Goal: Task Accomplishment & Management: Use online tool/utility

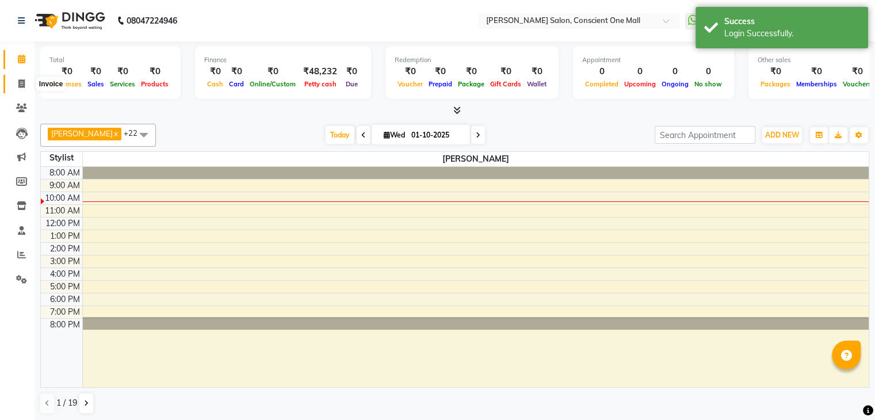
click at [20, 87] on icon at bounding box center [21, 83] width 6 height 9
select select "service"
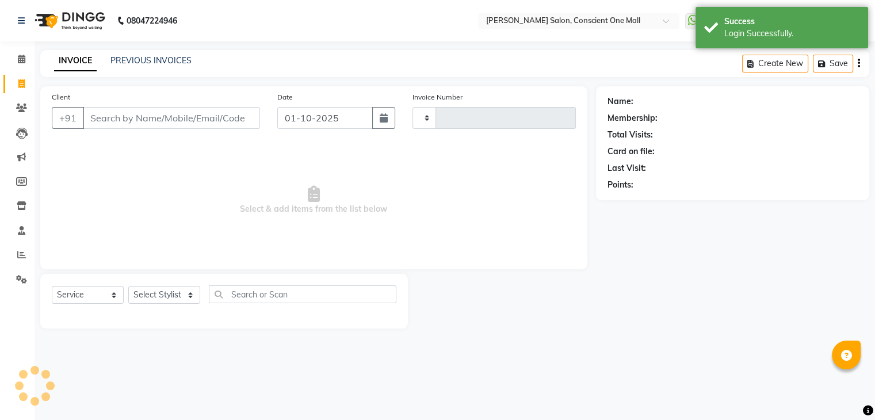
type input "2541"
select select "7575"
click at [189, 113] on input "Client" at bounding box center [173, 118] width 180 height 22
click at [184, 117] on input "Client" at bounding box center [173, 118] width 180 height 22
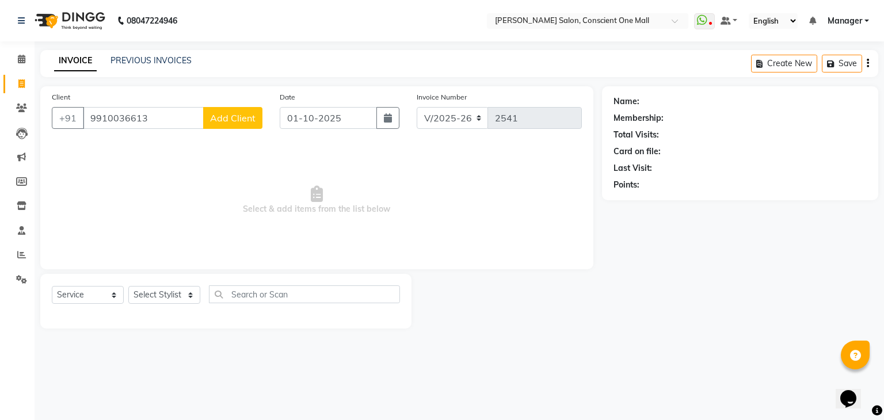
type input "9910036613"
click at [241, 113] on span "Add Client" at bounding box center [232, 118] width 45 height 12
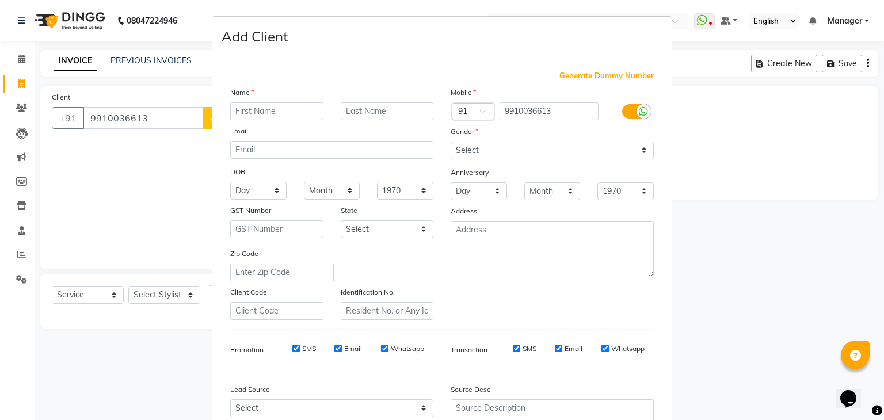
click at [237, 111] on input "text" at bounding box center [276, 111] width 93 height 18
type input "[PERSON_NAME]"
click at [486, 148] on select "Select Male Female Other Prefer Not To Say" at bounding box center [552, 151] width 203 height 18
select select "female"
click at [451, 142] on select "Select Male Female Other Prefer Not To Say" at bounding box center [552, 151] width 203 height 18
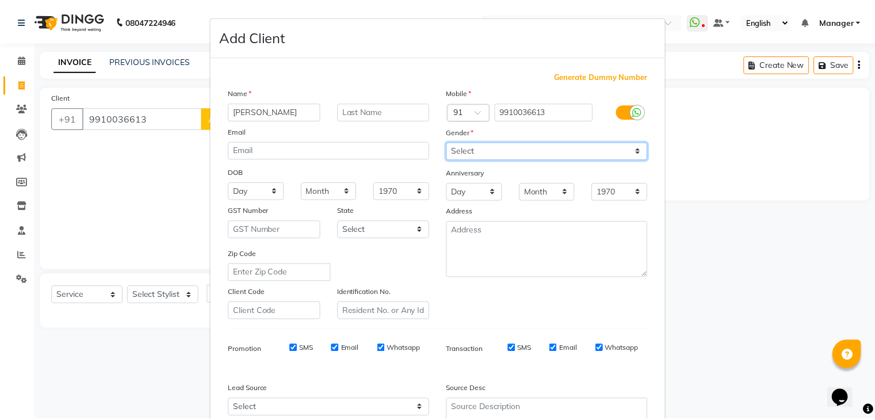
scroll to position [117, 0]
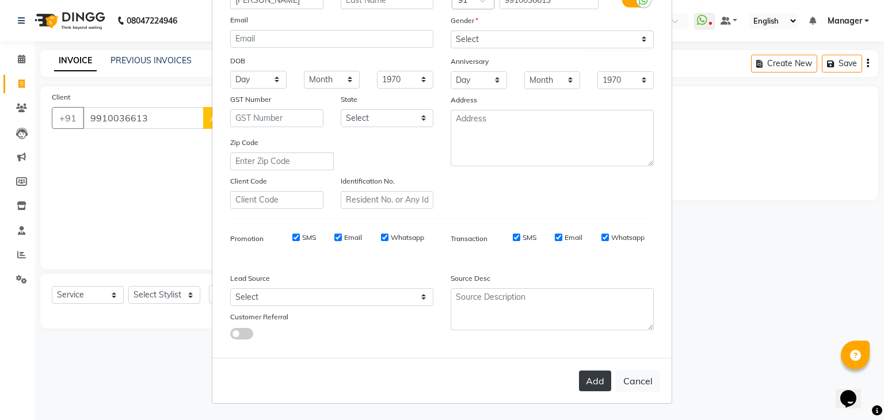
click at [596, 379] on button "Add" at bounding box center [595, 381] width 32 height 21
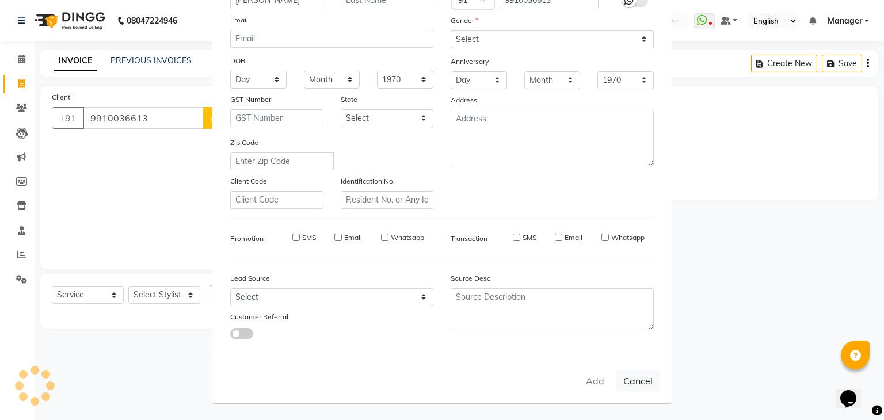
select select
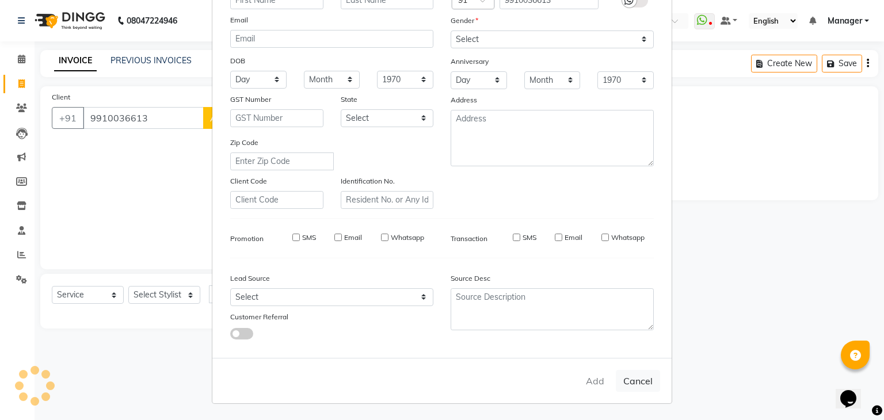
select select
checkbox input "false"
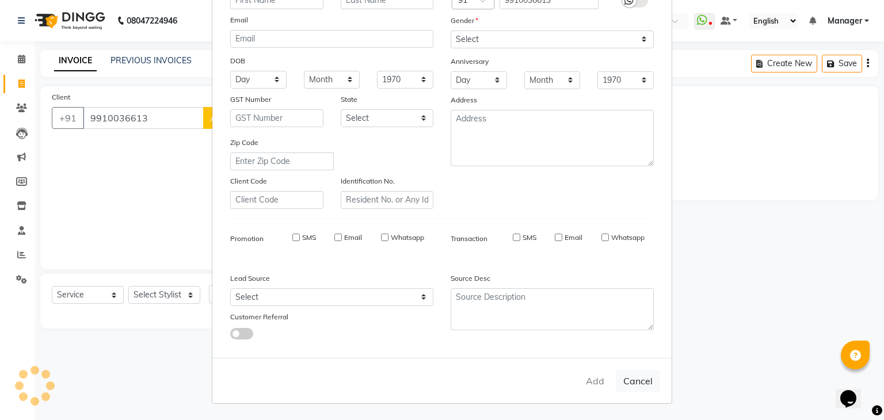
checkbox input "false"
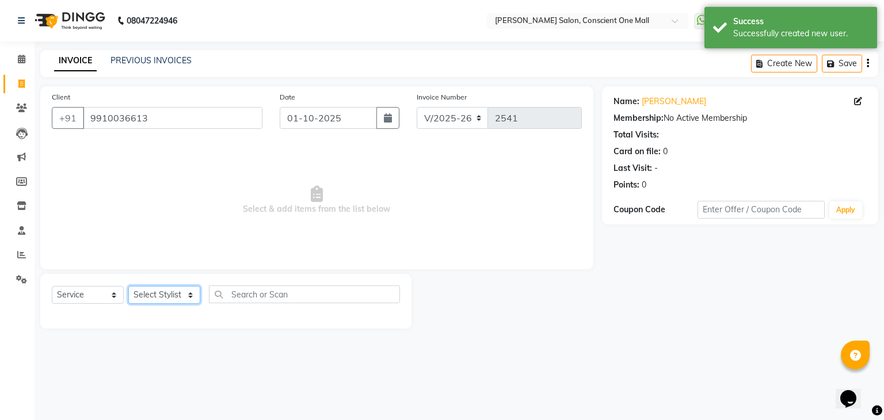
click at [166, 296] on select "Select Stylist AJAD AMAR AMIT ANSHU Bilal dharmander diya Harry himanshi HIMANS…" at bounding box center [164, 295] width 72 height 18
select select "69004"
click at [128, 287] on select "Select Stylist AJAD AMAR AMIT ANSHU Bilal dharmander diya Harry himanshi HIMANS…" at bounding box center [164, 295] width 72 height 18
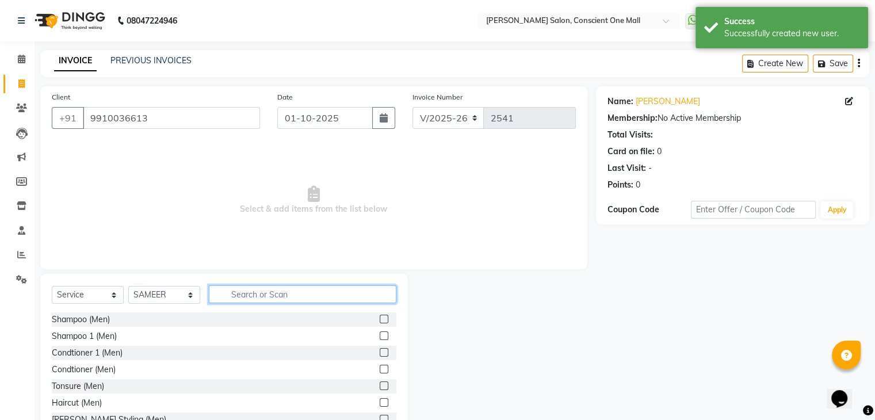
click at [268, 293] on input "text" at bounding box center [303, 294] width 188 height 18
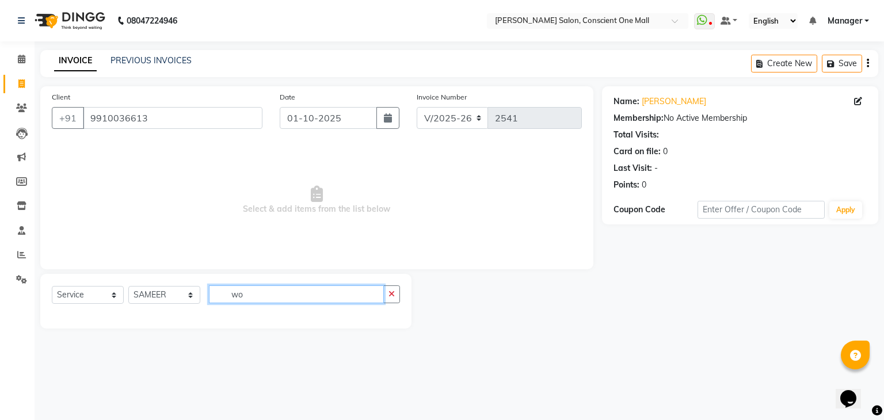
type input "w"
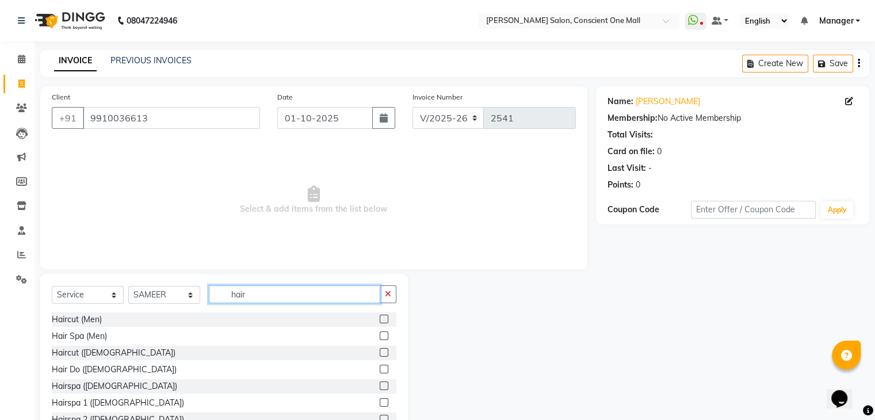
type input "hair"
click at [380, 349] on label at bounding box center [384, 352] width 9 height 9
click at [380, 349] on input "checkbox" at bounding box center [383, 352] width 7 height 7
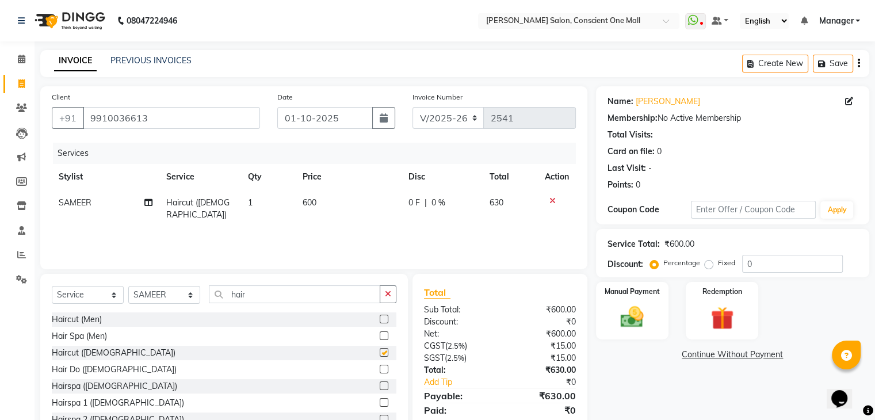
checkbox input "false"
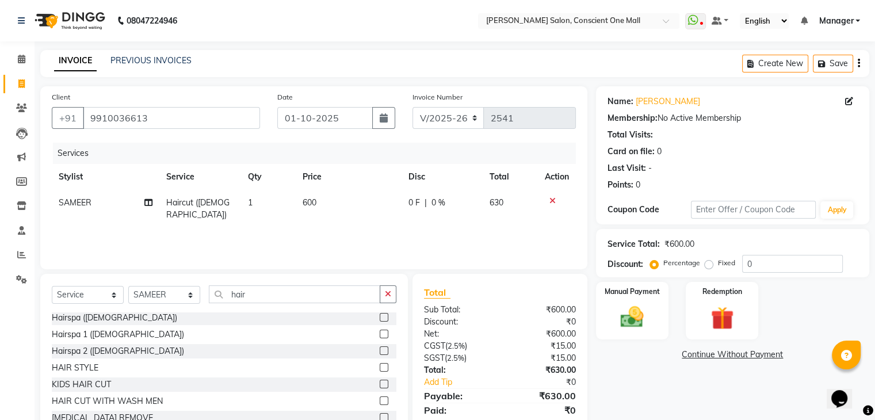
scroll to position [41, 0]
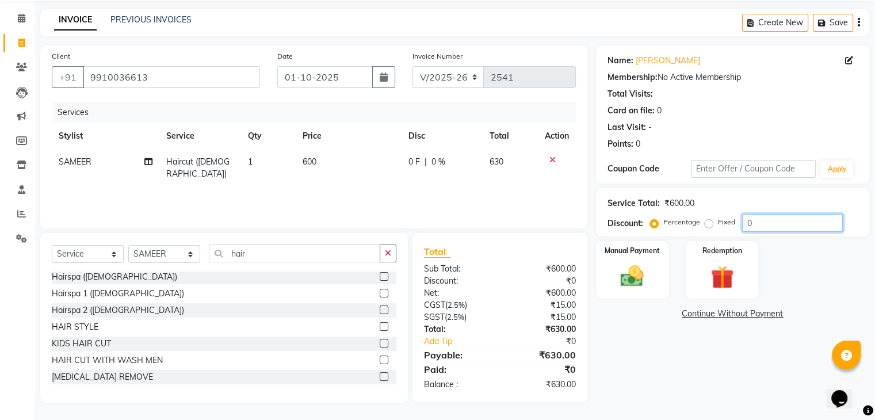
click at [758, 223] on input "0" at bounding box center [792, 223] width 101 height 18
type input "0"
click at [790, 216] on input "15" at bounding box center [792, 223] width 101 height 18
type input "1"
type input "3"
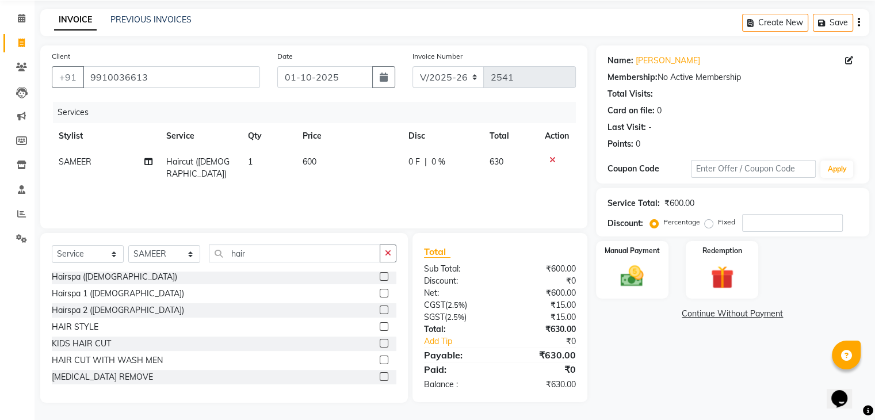
click at [315, 159] on span "600" at bounding box center [310, 162] width 14 height 10
select select "69004"
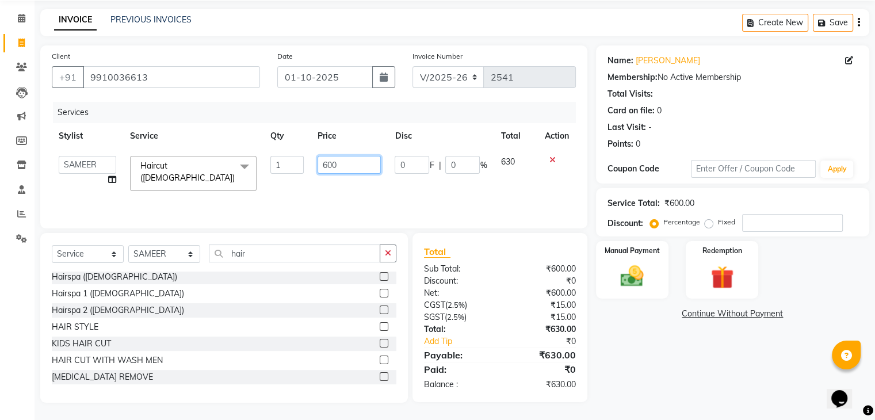
click at [352, 166] on input "600" at bounding box center [349, 165] width 63 height 18
type input "6"
type input "400"
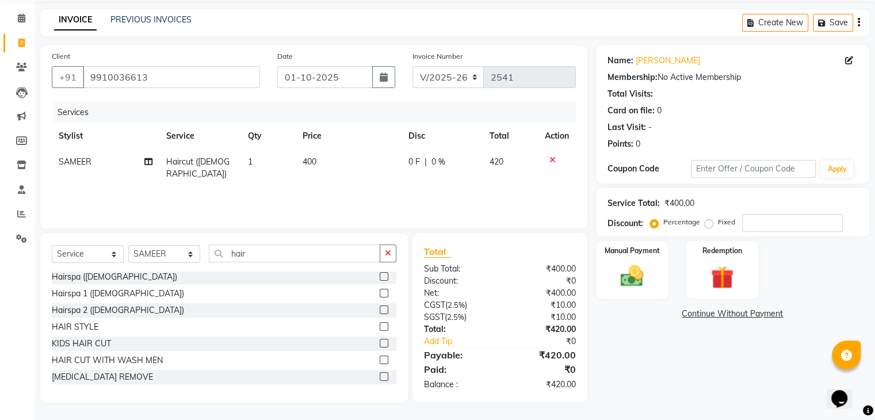
click at [379, 188] on div "Services Stylist Service Qty Price Disc Total Action SAMEER Haircut (Female) 1 …" at bounding box center [314, 159] width 524 height 115
click at [765, 220] on input "number" at bounding box center [792, 223] width 101 height 18
type input "20"
click at [707, 218] on div "Fixed" at bounding box center [721, 222] width 28 height 14
click at [718, 222] on label "Fixed" at bounding box center [726, 222] width 17 height 10
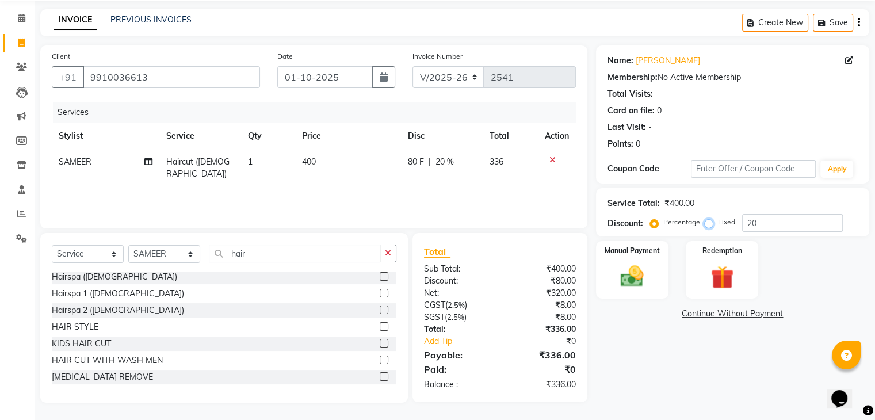
click at [707, 222] on input "Fixed" at bounding box center [711, 222] width 8 height 8
radio input "true"
click at [639, 272] on img at bounding box center [632, 277] width 39 height 28
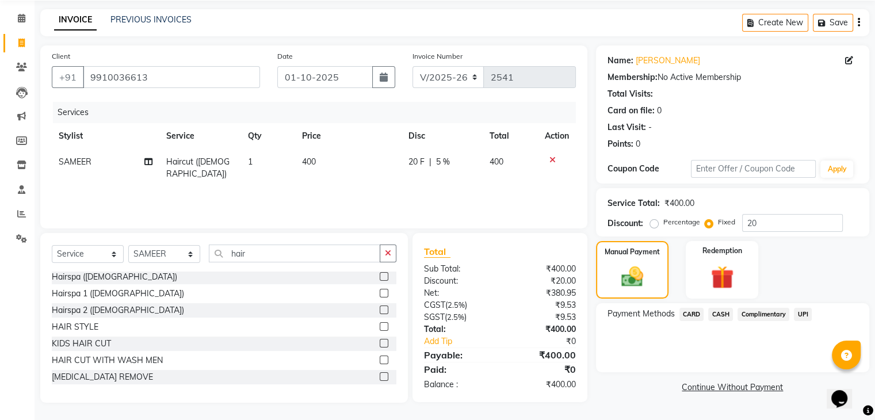
click at [692, 308] on span "CARD" at bounding box center [692, 314] width 25 height 13
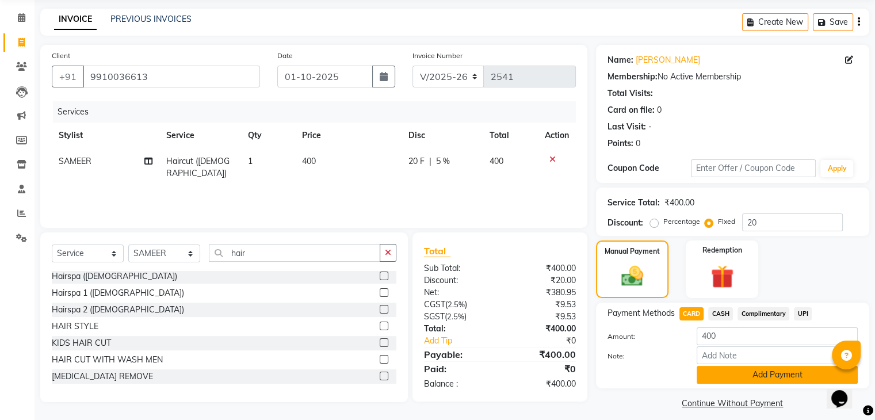
click at [763, 382] on button "Add Payment" at bounding box center [777, 375] width 161 height 18
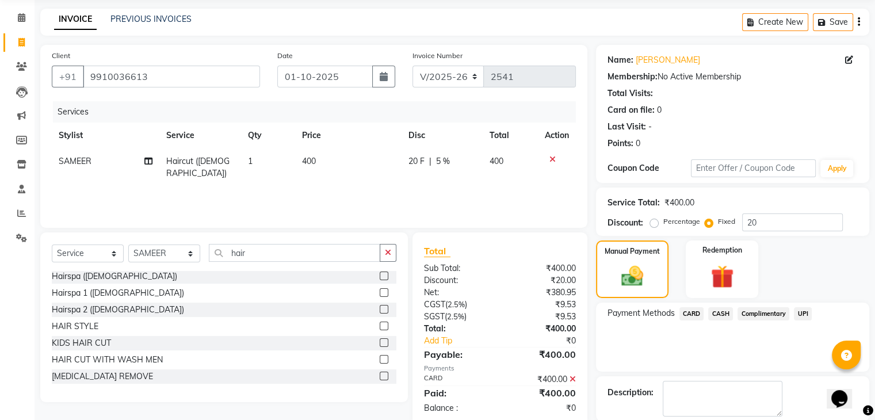
scroll to position [98, 0]
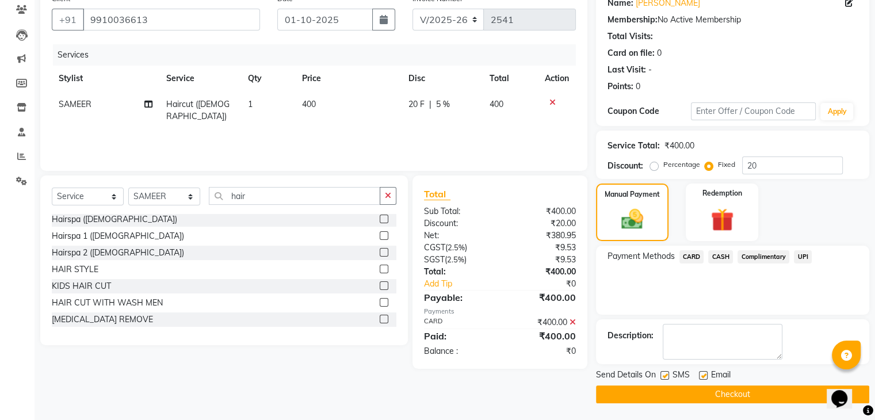
click at [762, 388] on button "Checkout" at bounding box center [732, 395] width 273 height 18
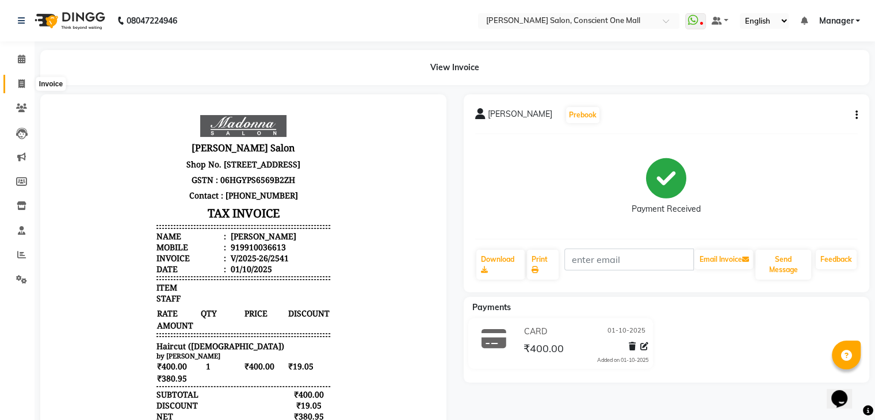
click at [24, 78] on span at bounding box center [22, 84] width 20 height 13
select select "service"
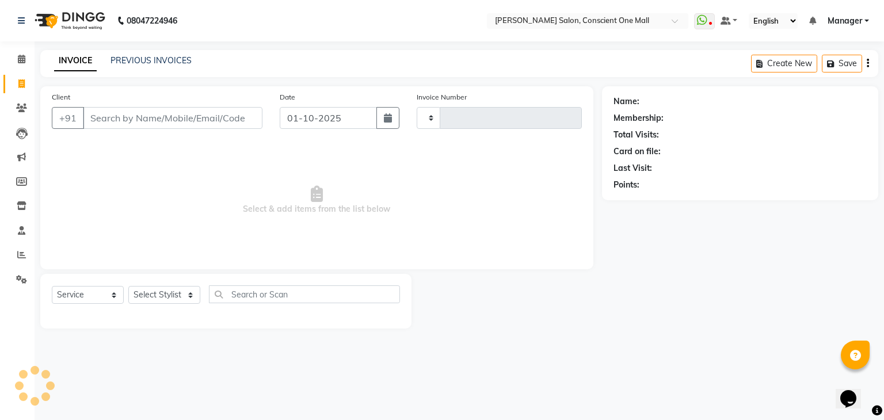
type input "2542"
select select "7575"
click at [182, 287] on select "Select Stylist AJAD AMAR AMIT ANSHU Bilal dharmander diya Harry himanshi HIMANS…" at bounding box center [164, 295] width 72 height 18
click at [167, 291] on select "Select Stylist AJAD AMAR AMIT ANSHU Bilal dharmander diya Harry himanshi HIMANS…" at bounding box center [164, 295] width 72 height 18
click at [178, 294] on select "Select Stylist AJAD AMAR AMIT ANSHU Bilal dharmander diya Harry himanshi HIMANS…" at bounding box center [164, 295] width 72 height 18
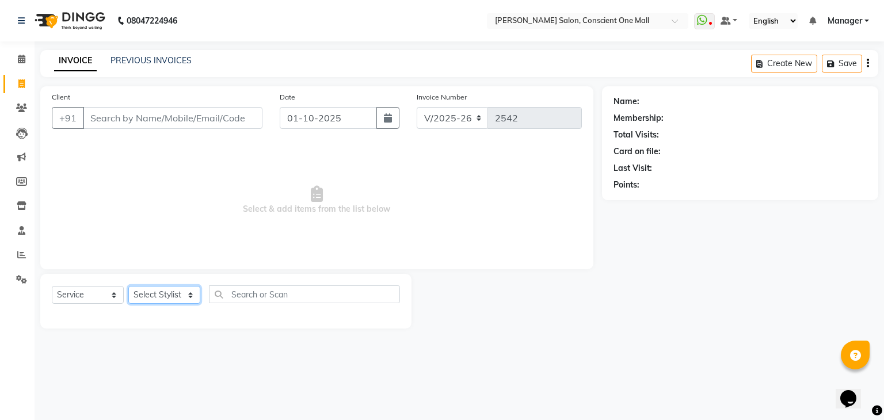
select select "67300"
click at [128, 287] on select "Select Stylist AJAD AMAR AMIT ANSHU Bilal dharmander diya Harry himanshi HIMANS…" at bounding box center [164, 295] width 72 height 18
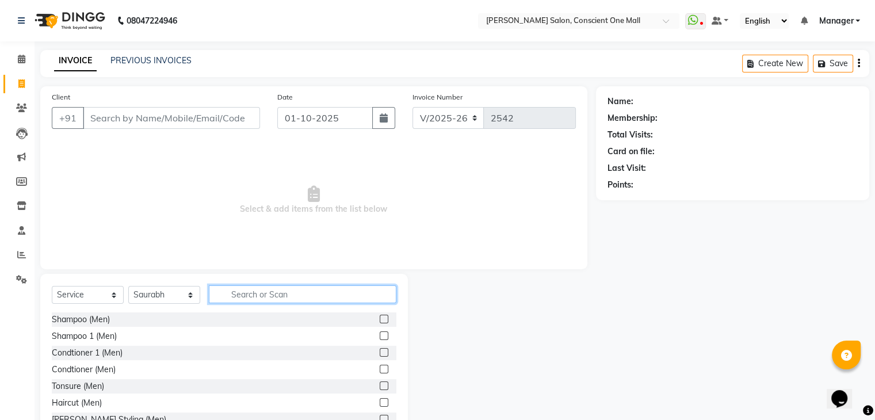
click at [276, 295] on input "text" at bounding box center [303, 294] width 188 height 18
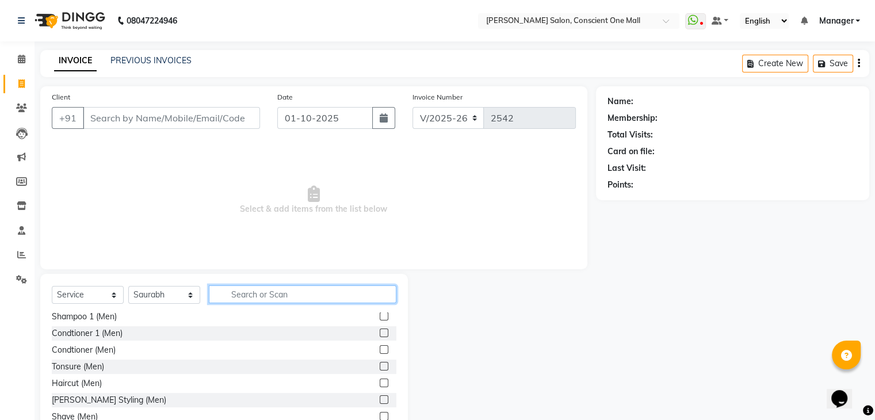
scroll to position [21, 0]
click at [380, 396] on label at bounding box center [384, 398] width 9 height 9
click at [380, 396] on input "checkbox" at bounding box center [383, 398] width 7 height 7
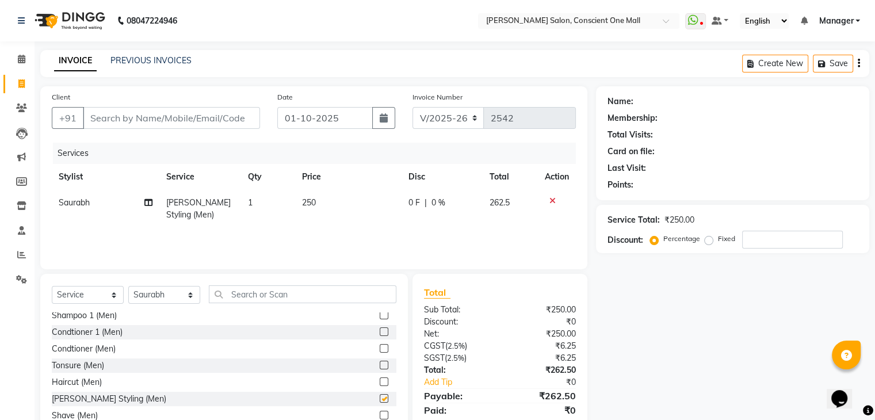
checkbox input "false"
click at [176, 121] on input "Client" at bounding box center [171, 118] width 177 height 22
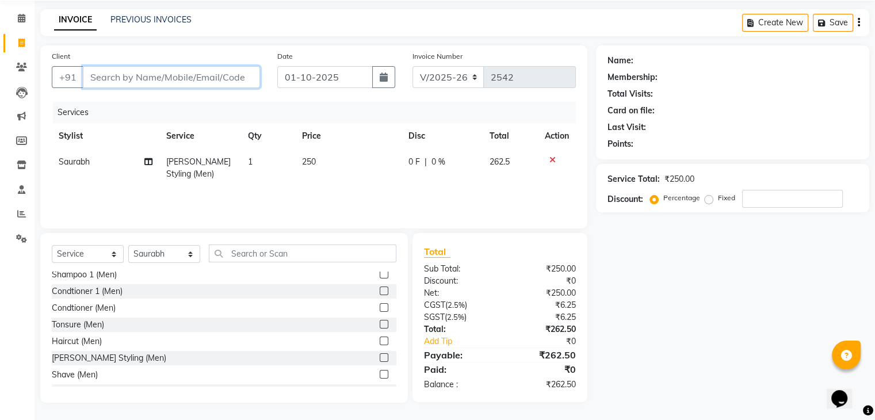
scroll to position [0, 0]
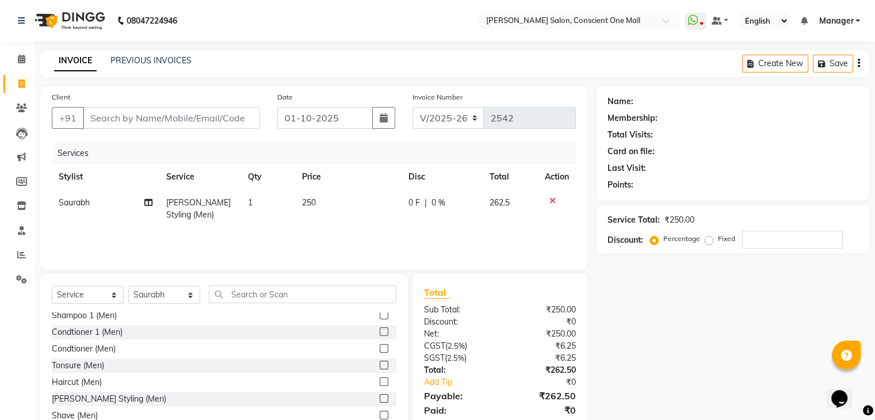
click at [323, 201] on td "250" at bounding box center [348, 209] width 106 height 38
select select "67300"
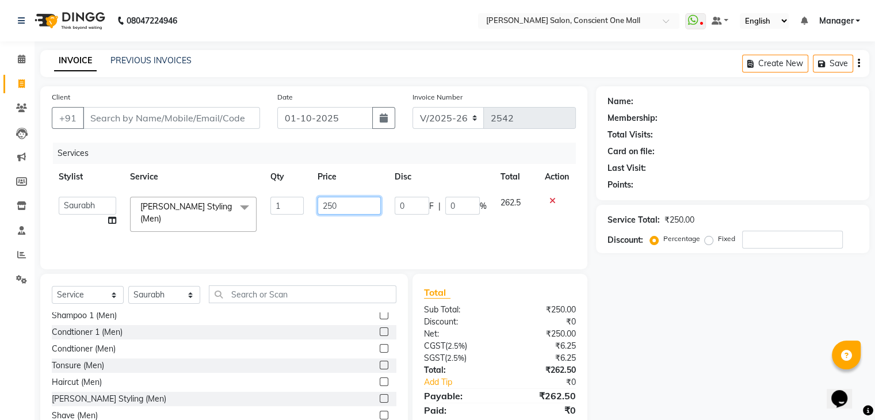
click at [360, 207] on input "250" at bounding box center [349, 206] width 63 height 18
type input "2"
type input "300"
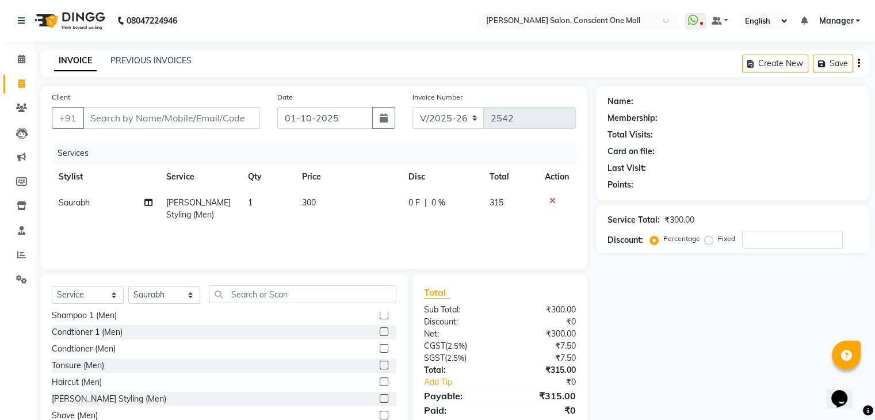
click at [369, 231] on div "Services Stylist Service Qty Price Disc Total Action Saurabh Beard Styling (Men…" at bounding box center [314, 200] width 524 height 115
click at [380, 378] on label at bounding box center [384, 382] width 9 height 9
click at [380, 379] on input "checkbox" at bounding box center [383, 382] width 7 height 7
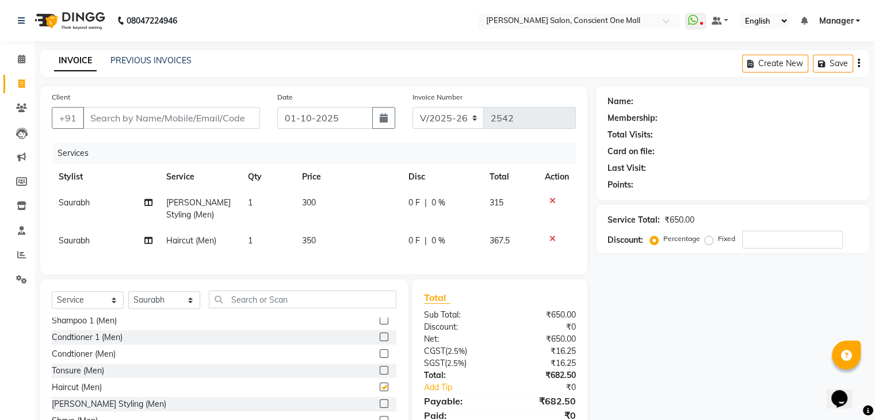
checkbox input "false"
click at [320, 238] on td "350" at bounding box center [348, 241] width 106 height 26
select select "67300"
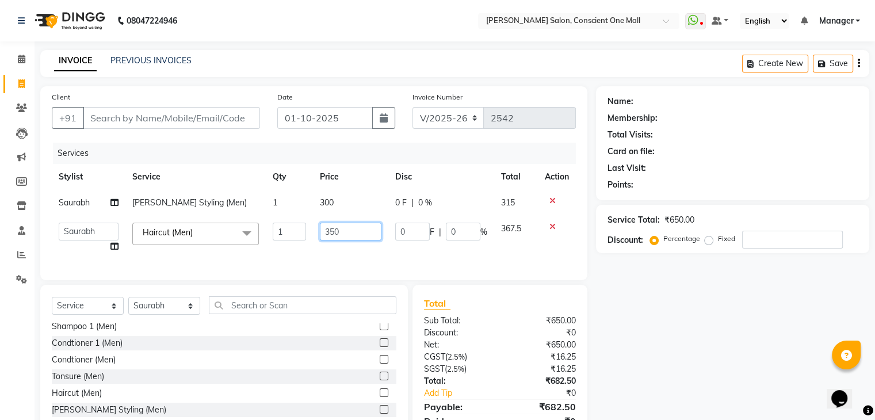
click at [357, 231] on input "350" at bounding box center [351, 232] width 62 height 18
type input "3"
type input "400"
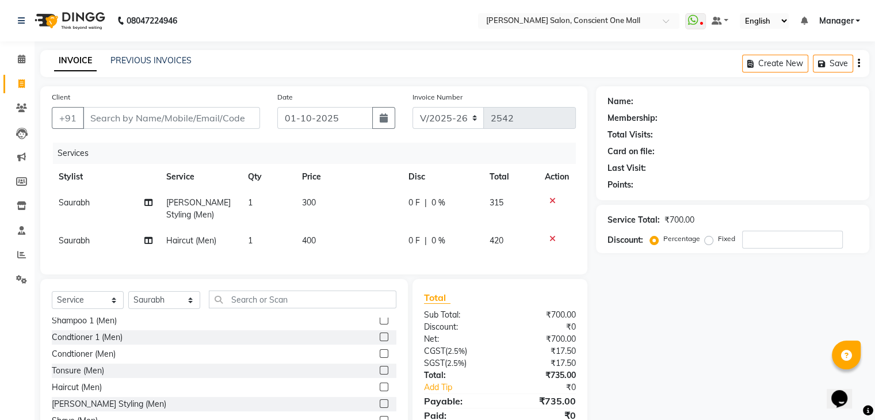
click at [357, 257] on div "Services Stylist Service Qty Price Disc Total Action Saurabh Beard Styling (Men…" at bounding box center [314, 203] width 524 height 120
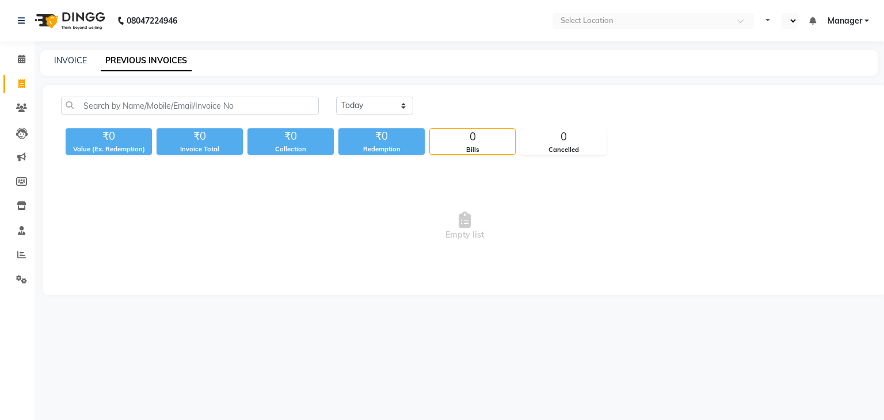
select select "en"
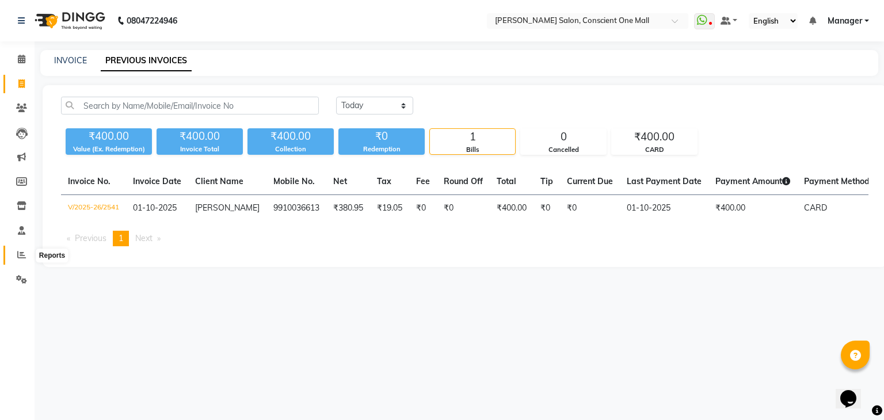
click at [17, 253] on icon at bounding box center [21, 254] width 9 height 9
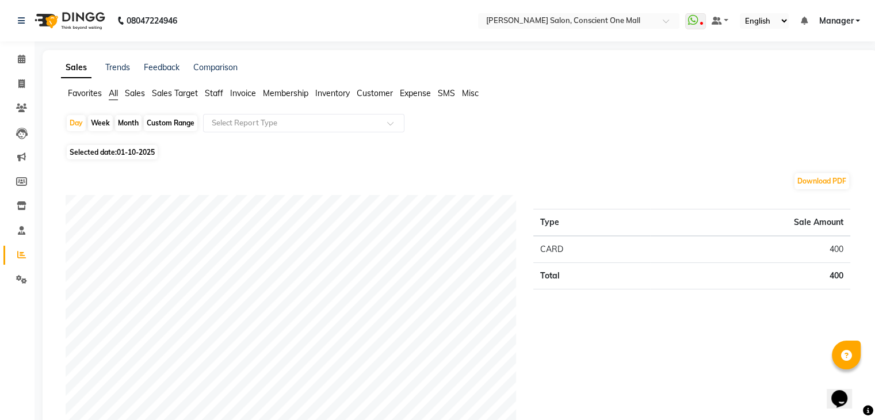
click at [207, 94] on span "Staff" at bounding box center [214, 93] width 18 height 10
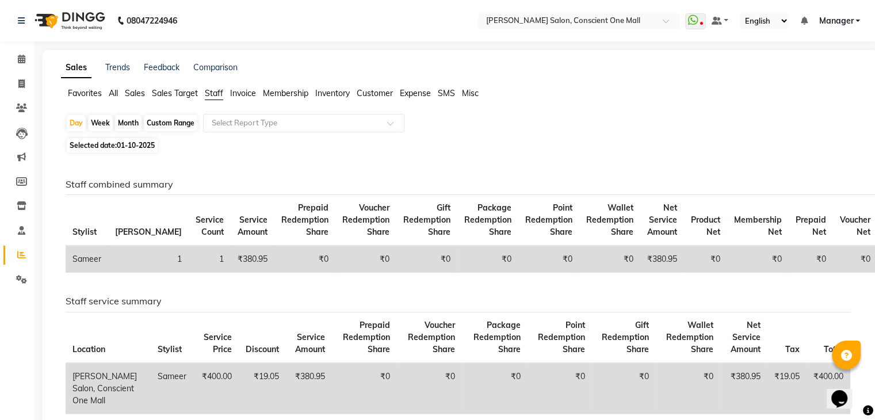
click at [131, 119] on div "Month" at bounding box center [128, 123] width 26 height 16
select select "10"
select select "2025"
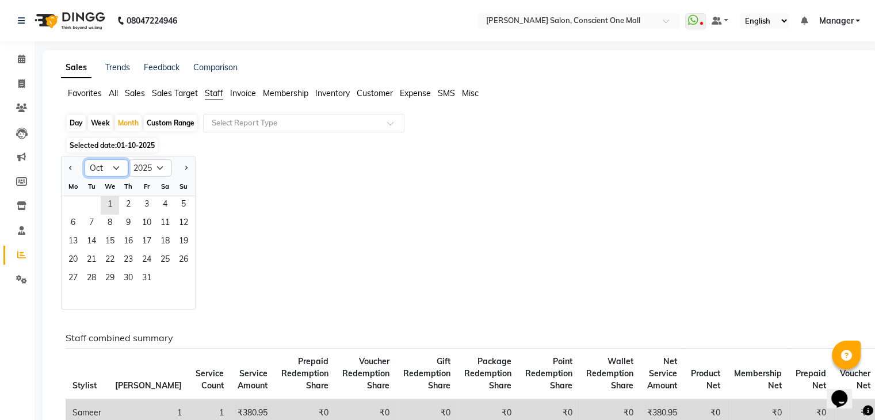
click at [94, 173] on select "Jan Feb Mar Apr May Jun [DATE] Aug Sep Oct Nov Dec" at bounding box center [107, 167] width 44 height 17
select select "9"
click at [85, 159] on select "Jan Feb Mar Apr May Jun [DATE] Aug Sep Oct Nov Dec" at bounding box center [107, 167] width 44 height 17
click at [104, 212] on span "3" at bounding box center [110, 205] width 18 height 18
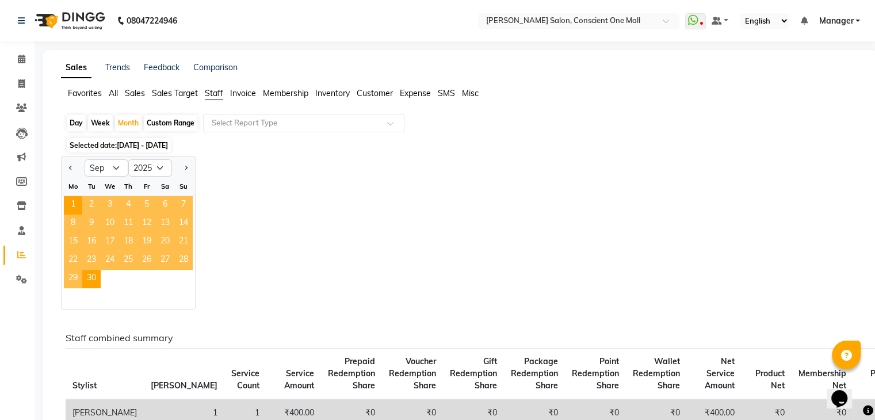
click at [261, 196] on div "Jan Feb Mar Apr May Jun [DATE] Aug Sep Oct Nov [DATE] 2016 2017 2018 2019 2020 …" at bounding box center [460, 233] width 799 height 154
